Goal: Information Seeking & Learning: Check status

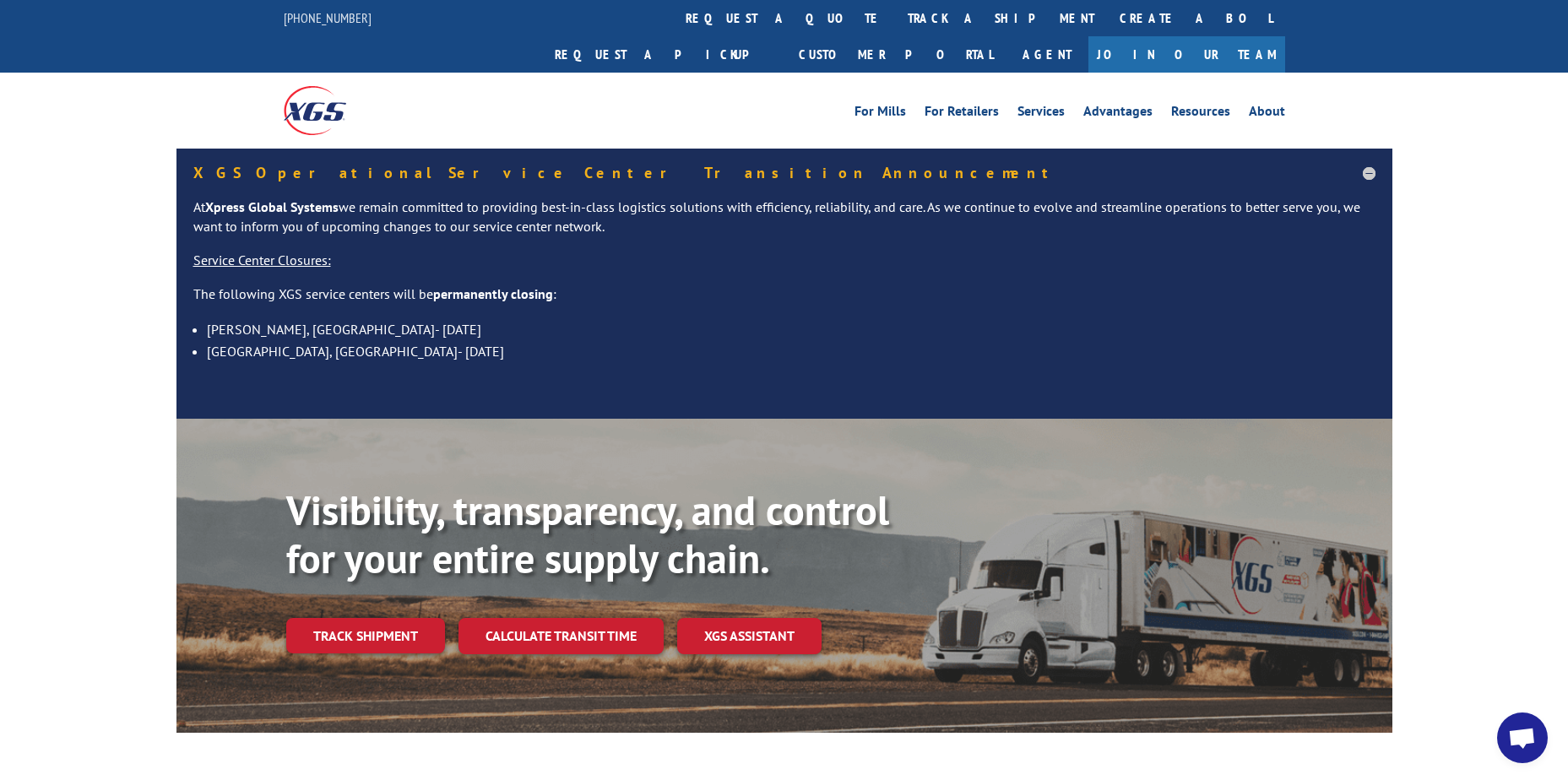
scroll to position [4850, 0]
click at [896, 8] on link "track a shipment" at bounding box center [1001, 18] width 212 height 37
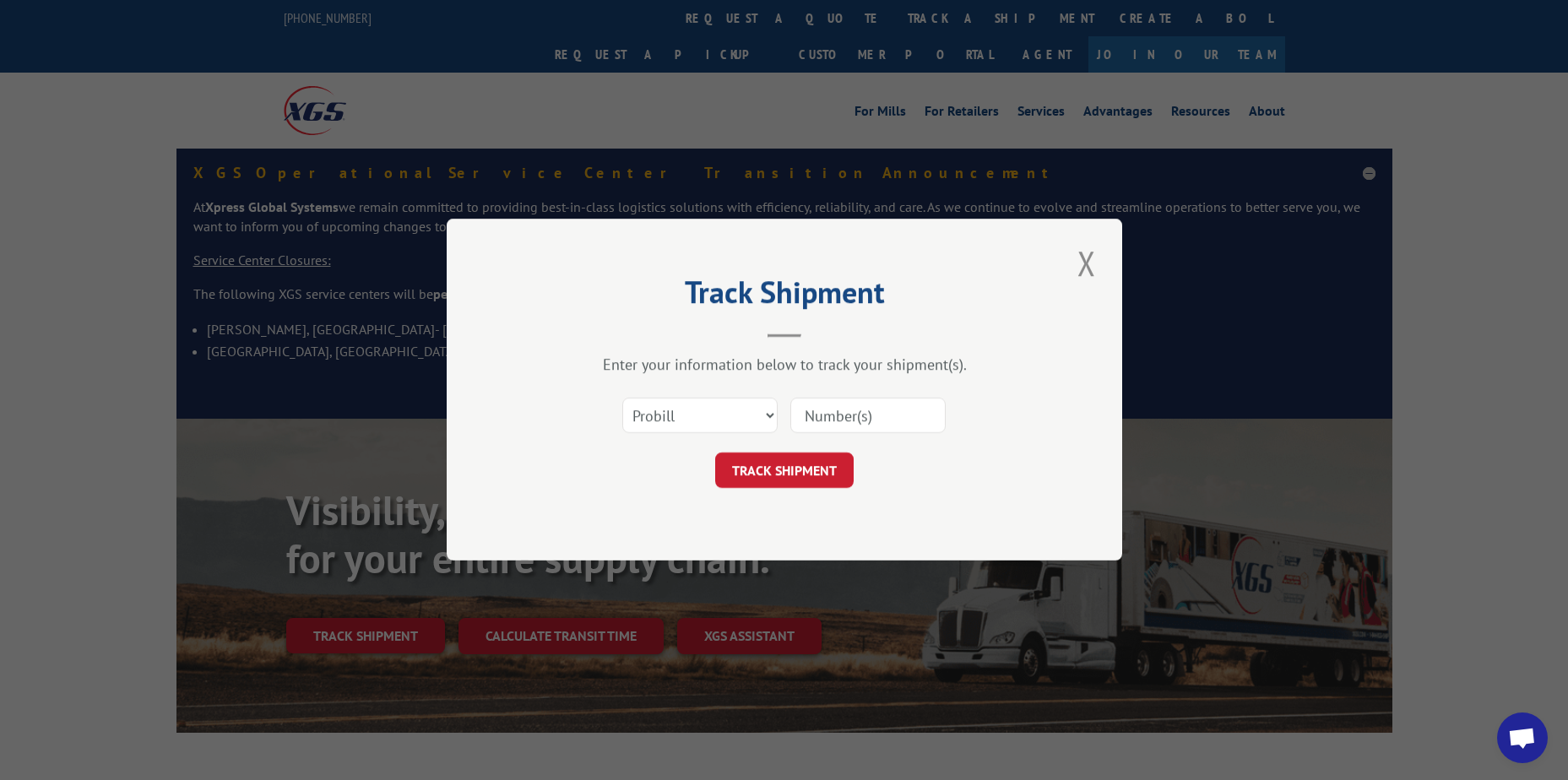
drag, startPoint x: 816, startPoint y: 405, endPoint x: 817, endPoint y: 432, distance: 27.0
click at [818, 406] on input at bounding box center [868, 416] width 155 height 36
paste input "17108428"
type input "17108428"
click at [799, 466] on button "TRACK SHIPMENT" at bounding box center [784, 471] width 138 height 36
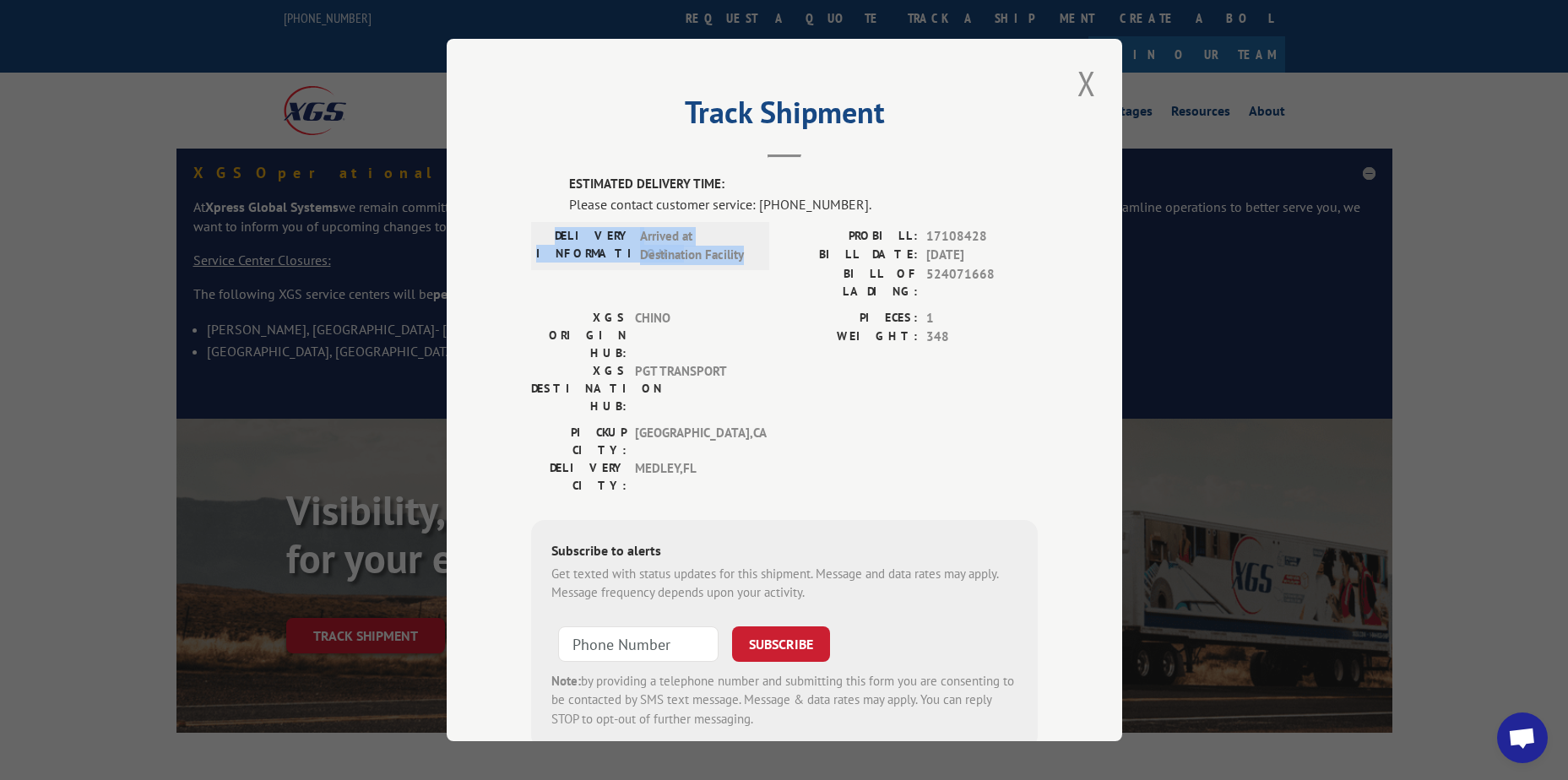
drag, startPoint x: 569, startPoint y: 233, endPoint x: 756, endPoint y: 270, distance: 190.6
click at [756, 270] on div "DELIVERY INFORMATION: Arrived at Destination Facility" at bounding box center [650, 246] width 238 height 48
click at [1077, 78] on button "Close modal" at bounding box center [1087, 83] width 29 height 46
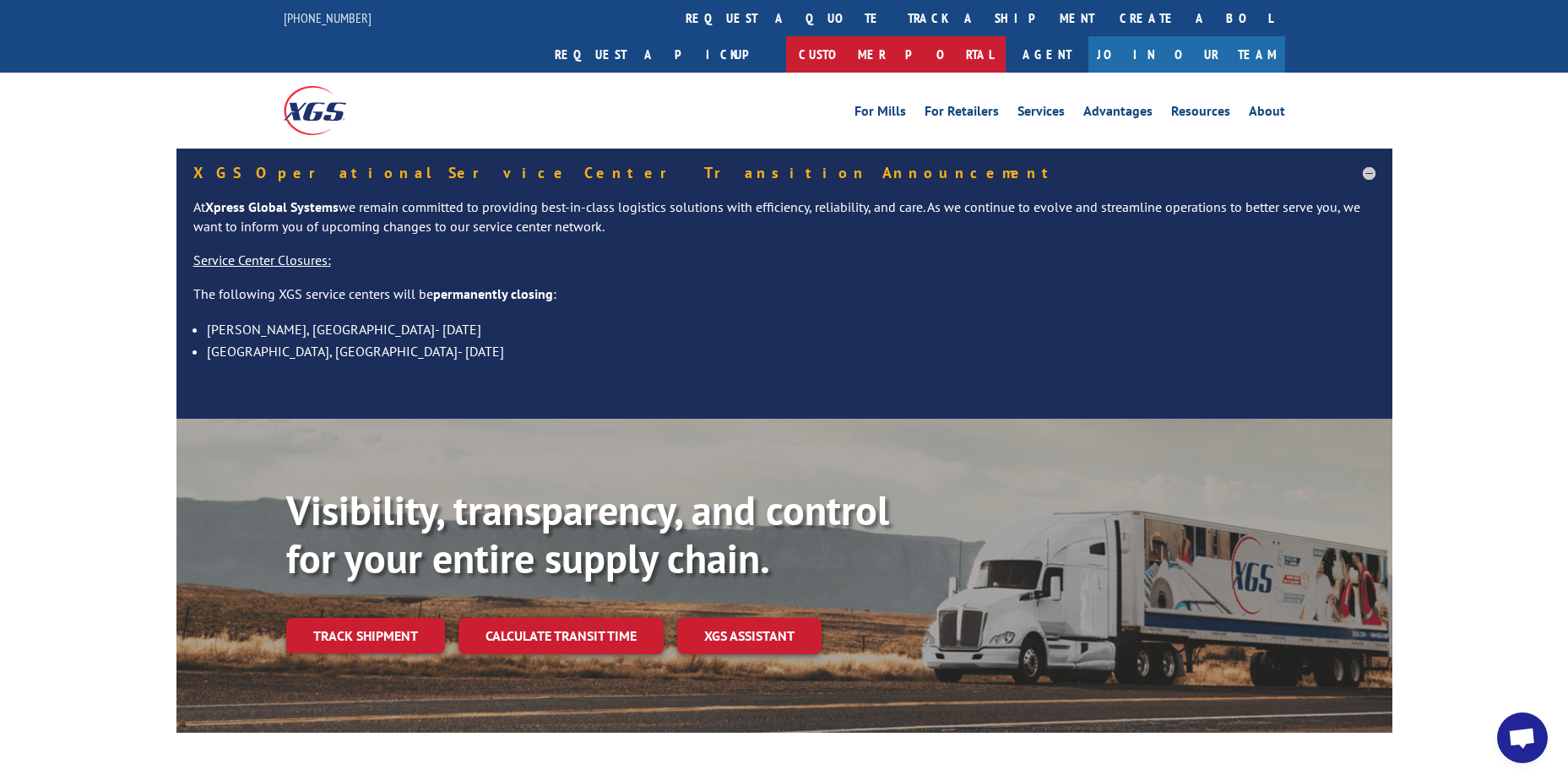
click at [1006, 37] on link "Customer Portal" at bounding box center [897, 54] width 220 height 37
